Goal: Task Accomplishment & Management: Complete application form

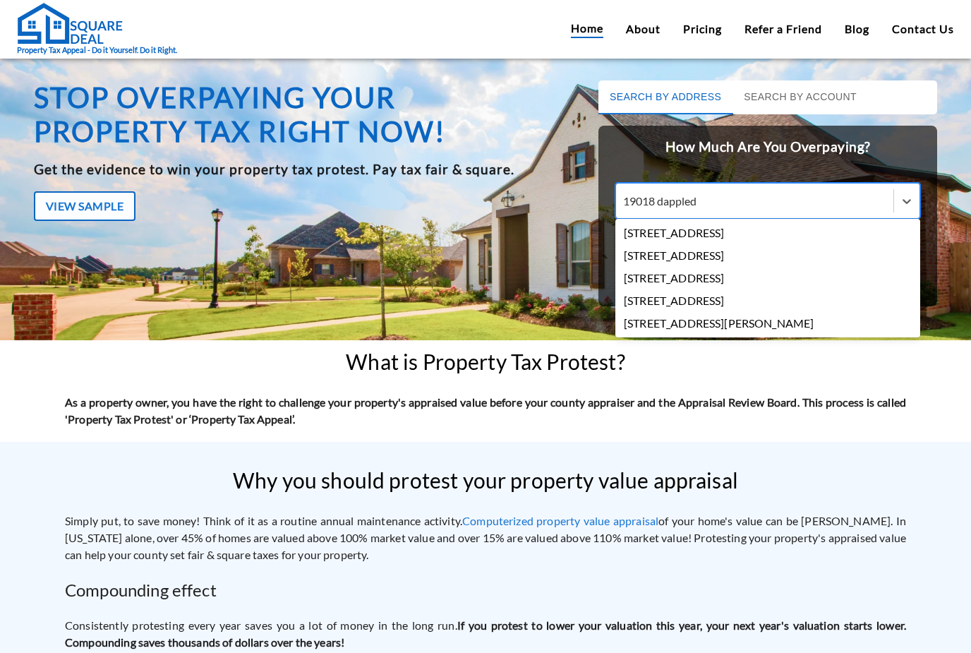
click at [657, 231] on div "[STREET_ADDRESS]" at bounding box center [768, 233] width 305 height 23
type input "19018 dappled"
click at [657, 208] on input "19018 dappled" at bounding box center [661, 200] width 77 height 13
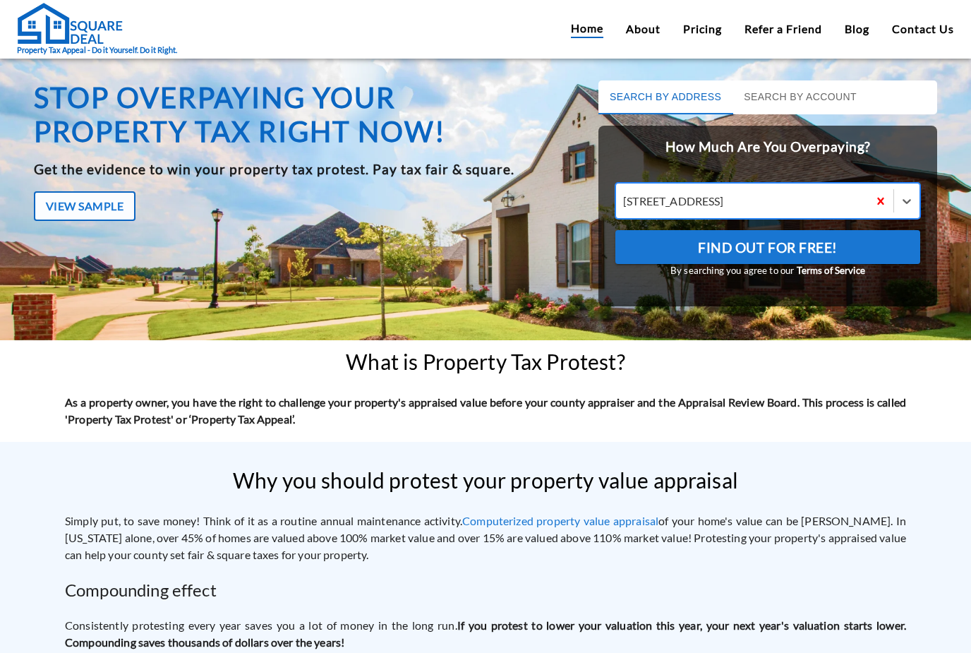
click at [633, 241] on button "Find Out For Free!" at bounding box center [768, 247] width 305 height 34
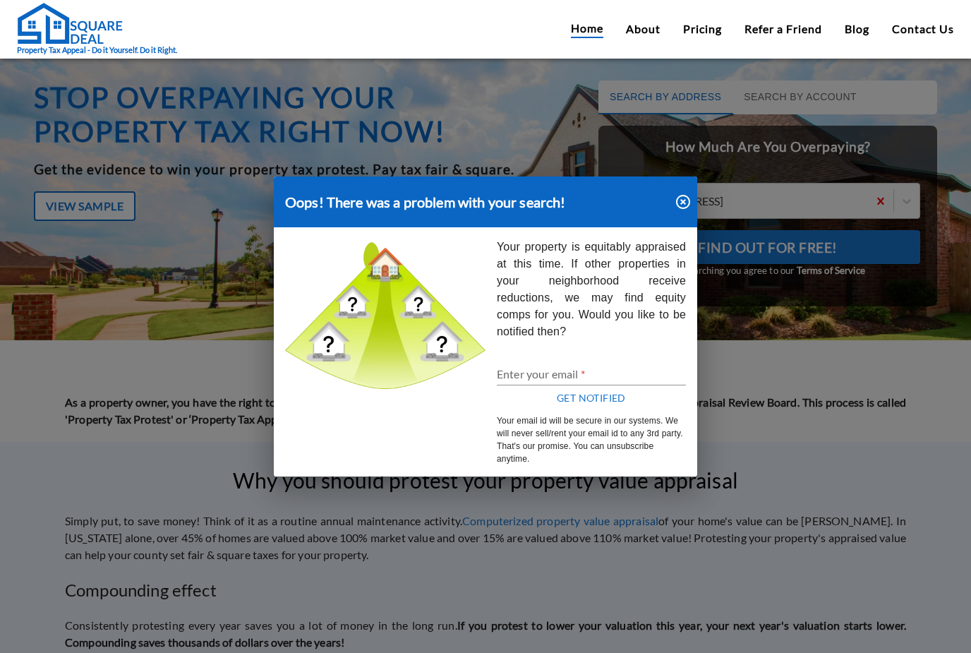
click at [683, 200] on icon "button" at bounding box center [683, 201] width 17 height 17
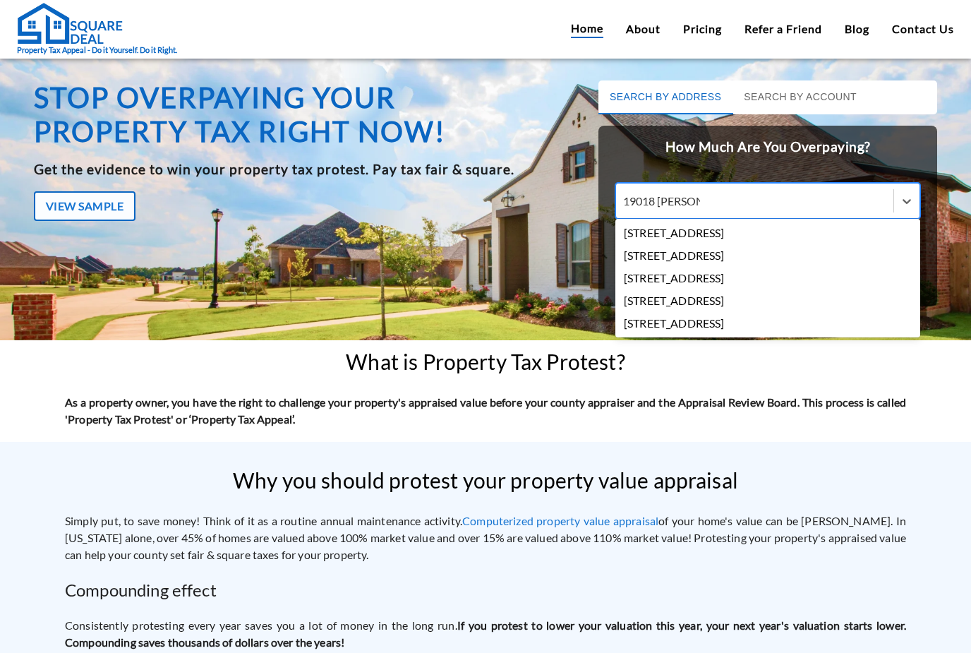
click at [654, 229] on div "[STREET_ADDRESS]" at bounding box center [768, 233] width 305 height 23
type input "19018 [PERSON_NAME]"
click at [654, 208] on input "19018 [PERSON_NAME]" at bounding box center [661, 200] width 77 height 13
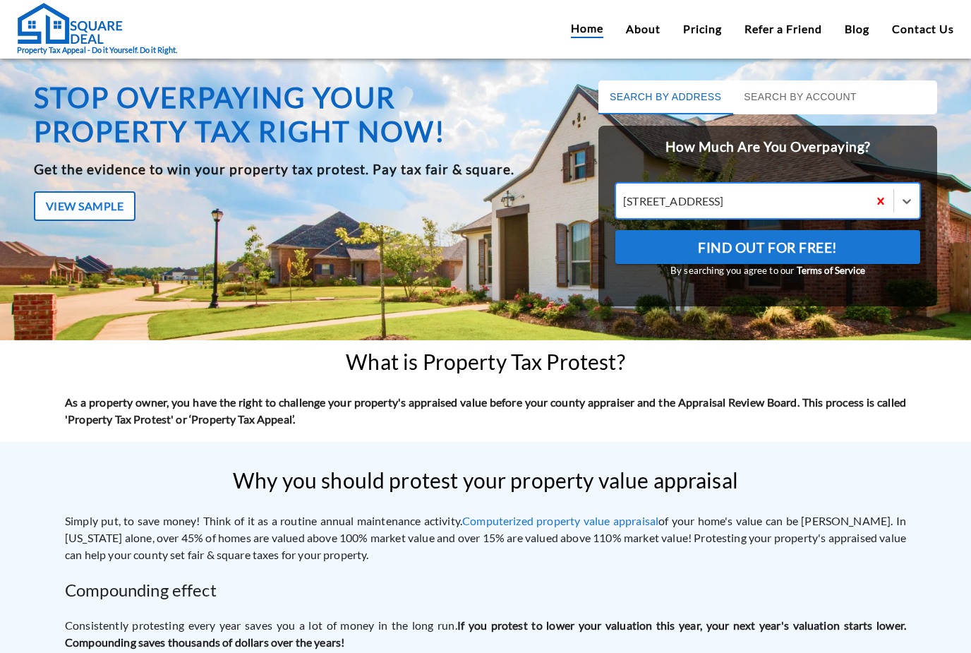
click at [666, 251] on button "Find Out For Free!" at bounding box center [768, 247] width 305 height 34
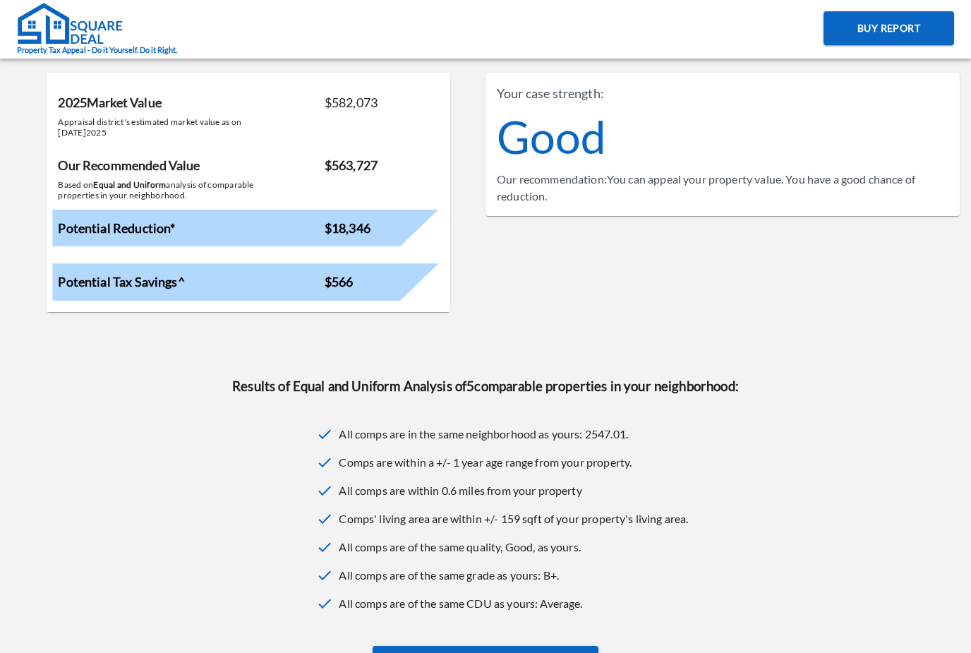
scroll to position [138, 0]
